Goal: Check status: Check status

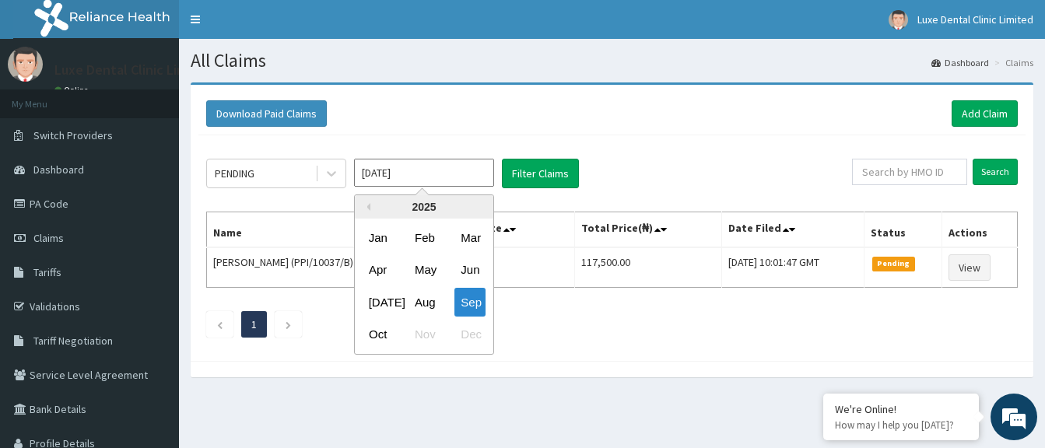
click at [456, 299] on div "Sep" at bounding box center [470, 302] width 31 height 29
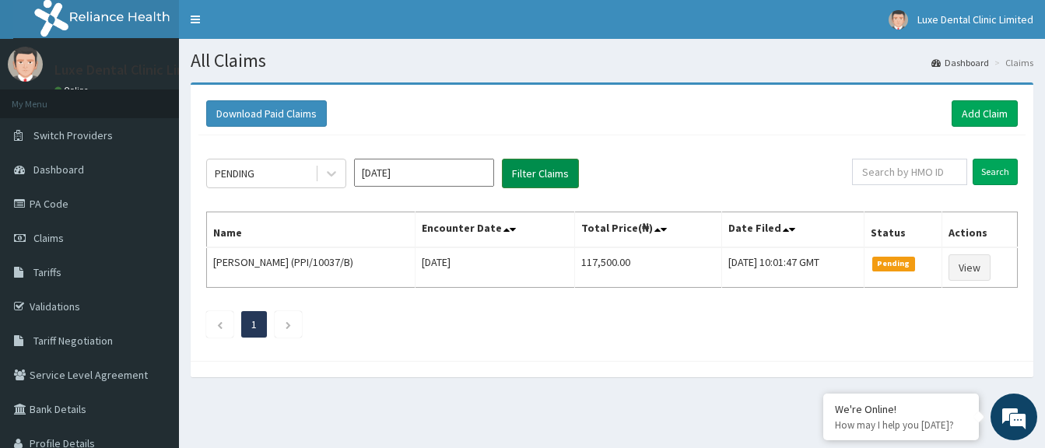
click at [546, 176] on button "Filter Claims" at bounding box center [540, 174] width 77 height 30
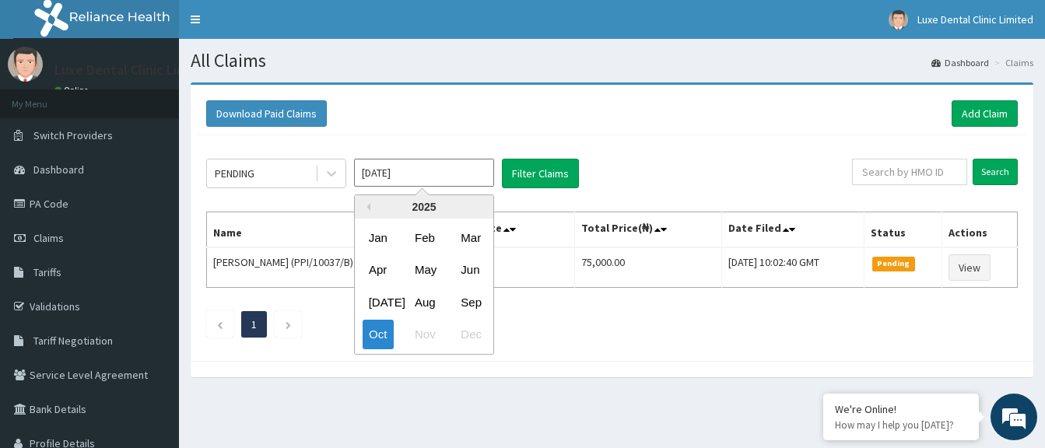
click at [425, 167] on input "Oct 2025" at bounding box center [424, 173] width 140 height 28
click at [477, 303] on div "Sep" at bounding box center [470, 302] width 31 height 29
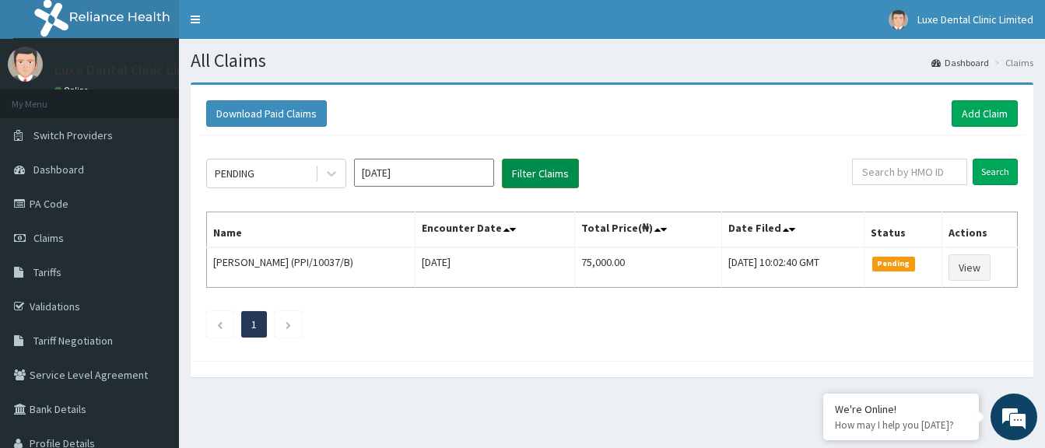
click at [553, 171] on button "Filter Claims" at bounding box center [540, 174] width 77 height 30
click at [448, 170] on input "[DATE]" at bounding box center [424, 173] width 140 height 28
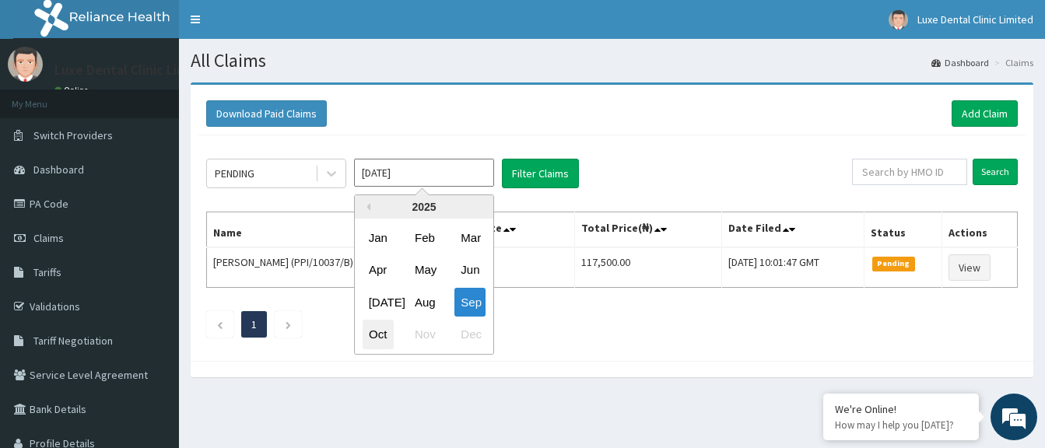
click at [377, 334] on div "Oct" at bounding box center [378, 335] width 31 height 29
type input "Oct 2025"
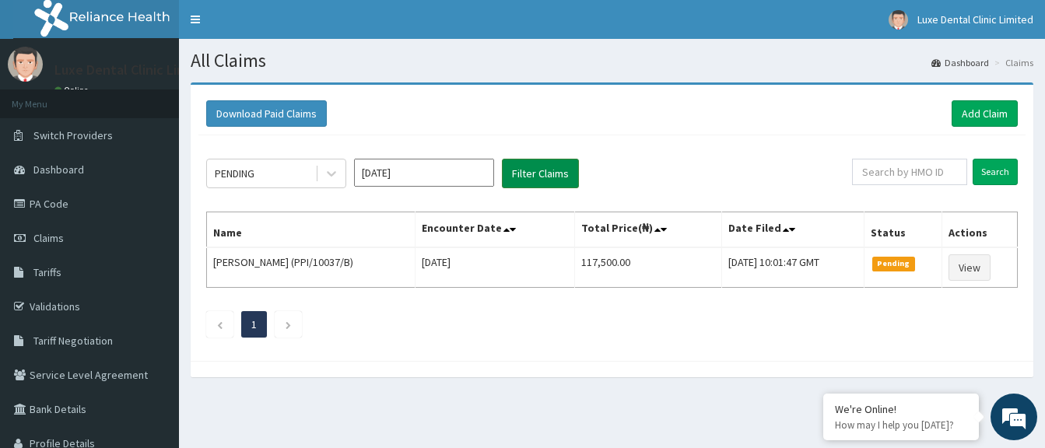
click at [536, 170] on button "Filter Claims" at bounding box center [540, 174] width 77 height 30
